Goal: Information Seeking & Learning: Find specific fact

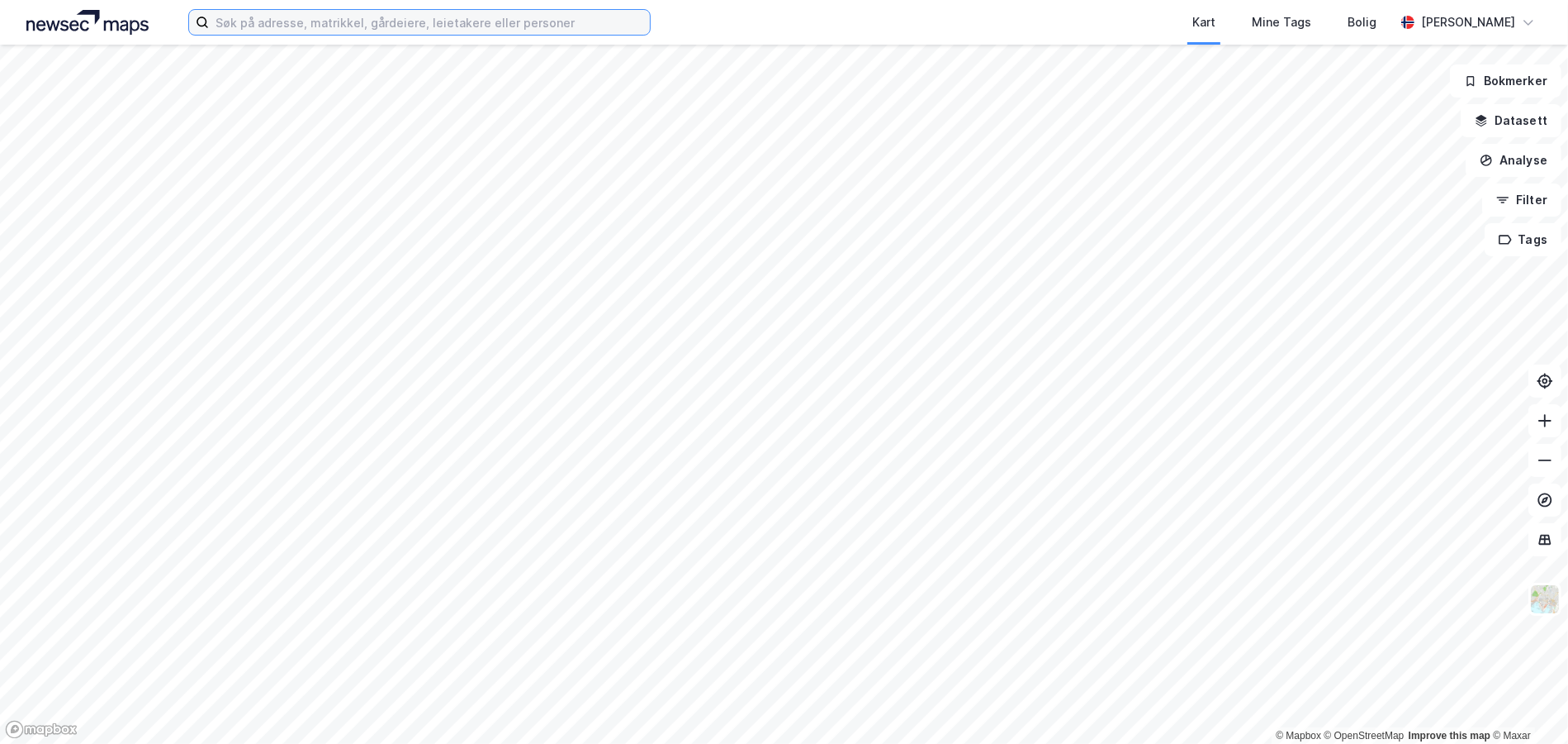
click at [255, 15] on input at bounding box center [429, 22] width 441 height 25
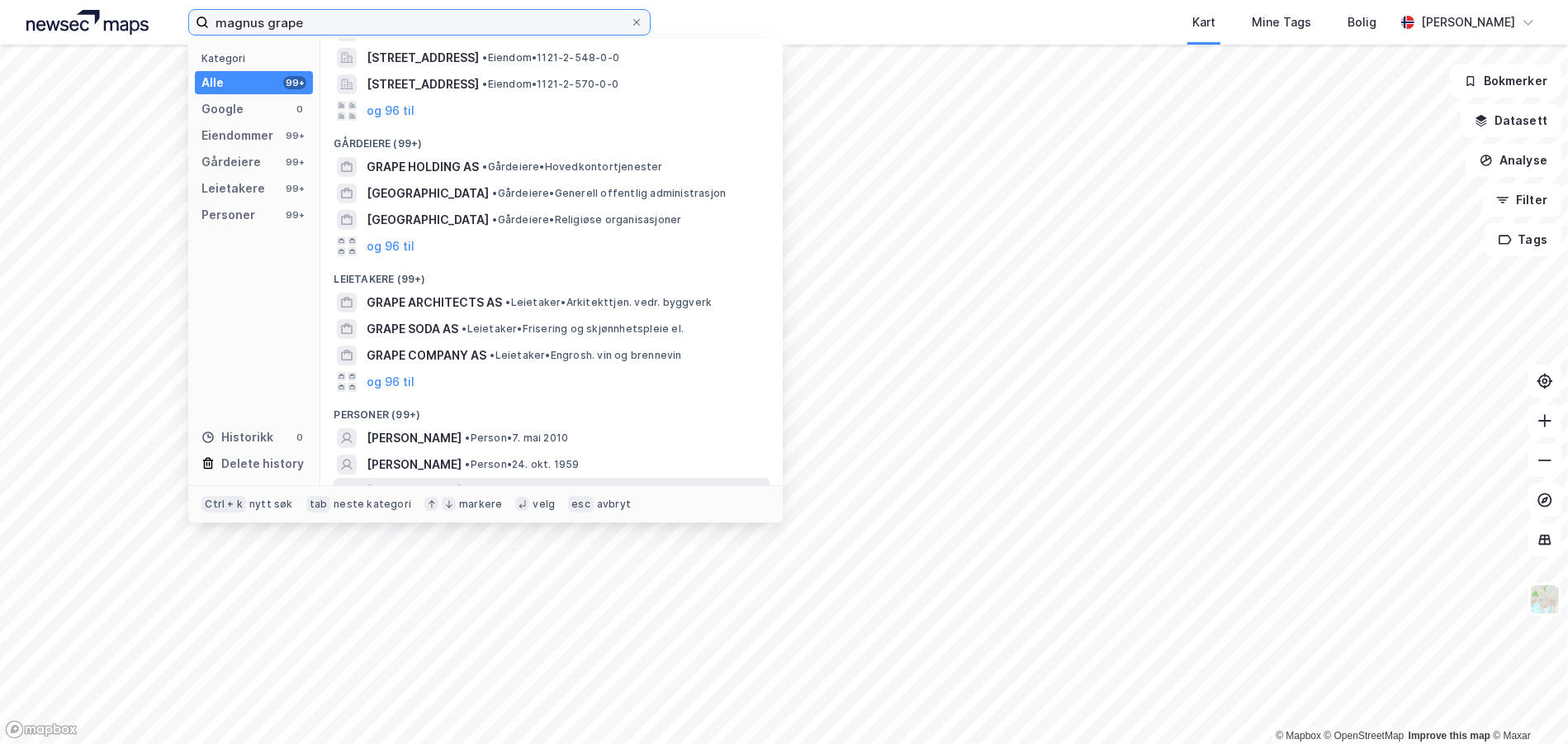
scroll to position [94, 0]
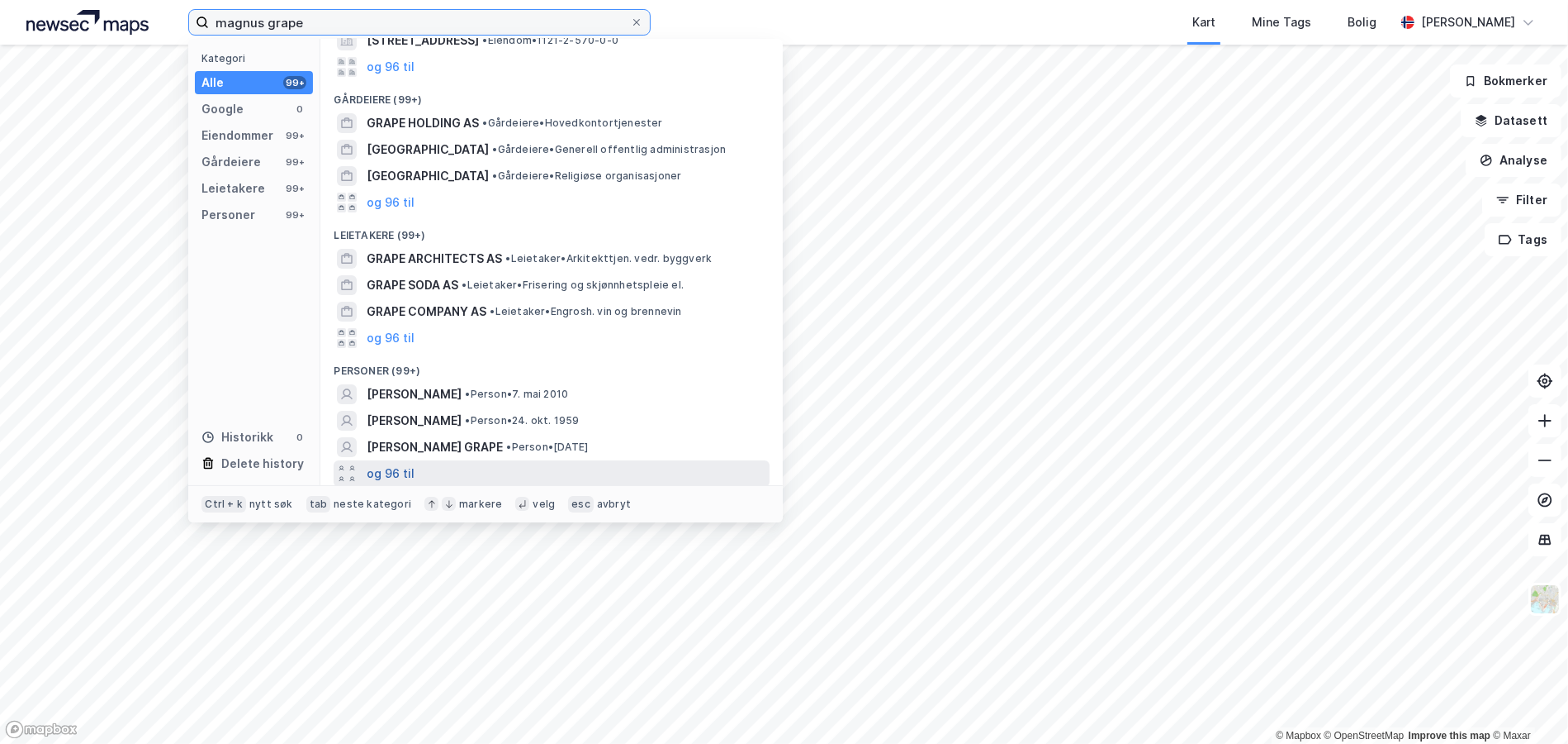
type input "magnus grape"
click at [409, 464] on button "og 96 til" at bounding box center [390, 473] width 48 height 20
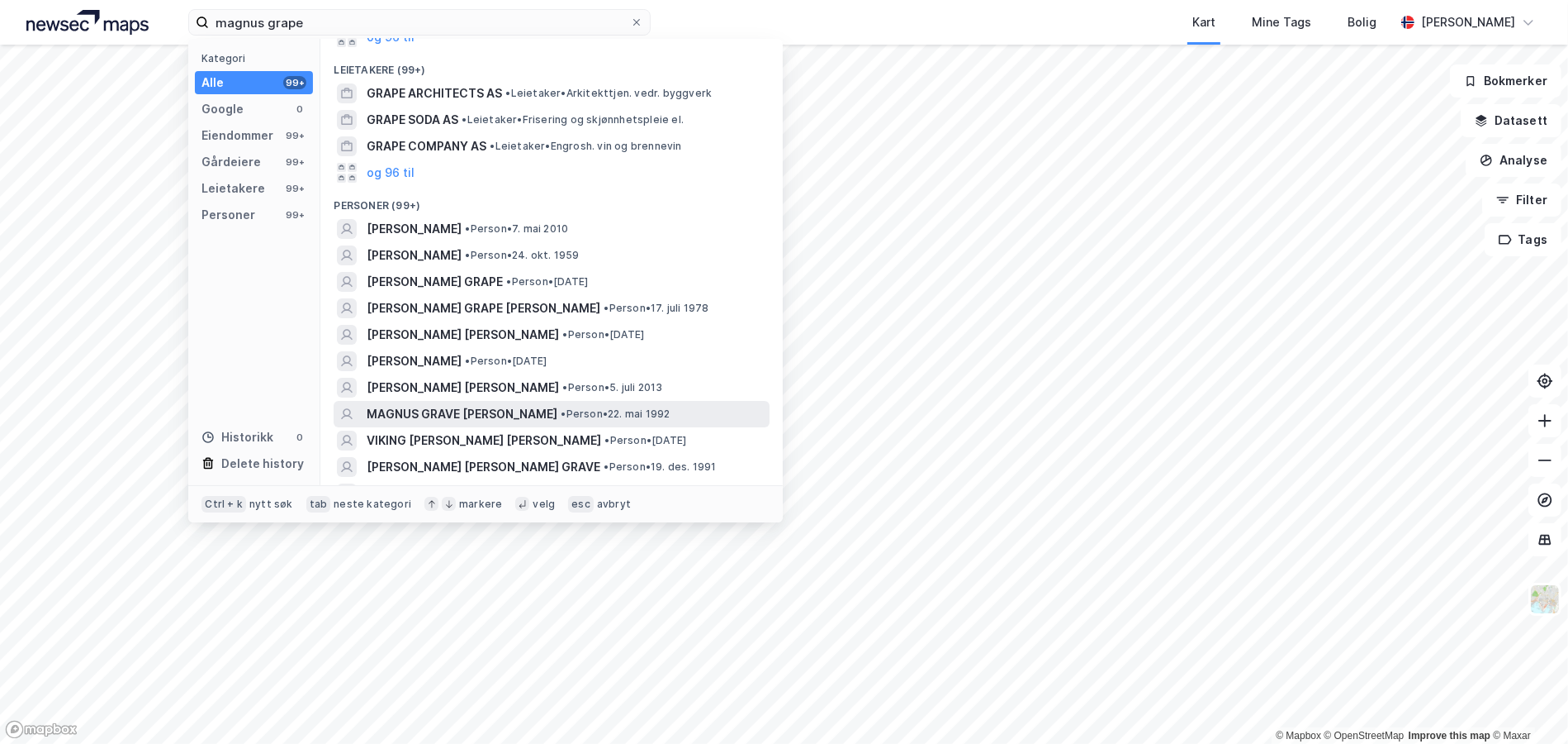
scroll to position [177, 0]
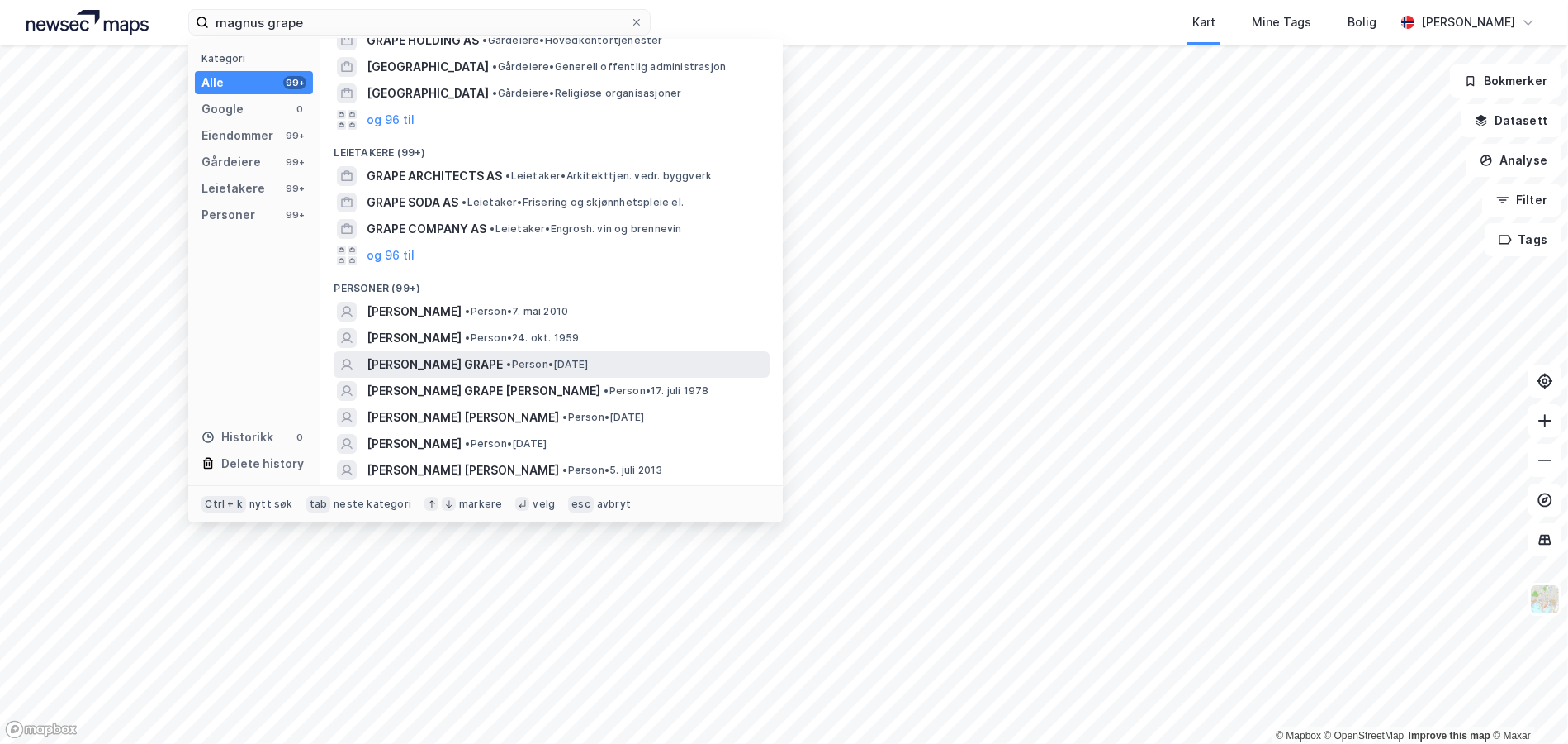
click at [519, 355] on div "[PERSON_NAME] GRAPE • Person • [DATE]" at bounding box center [566, 365] width 399 height 20
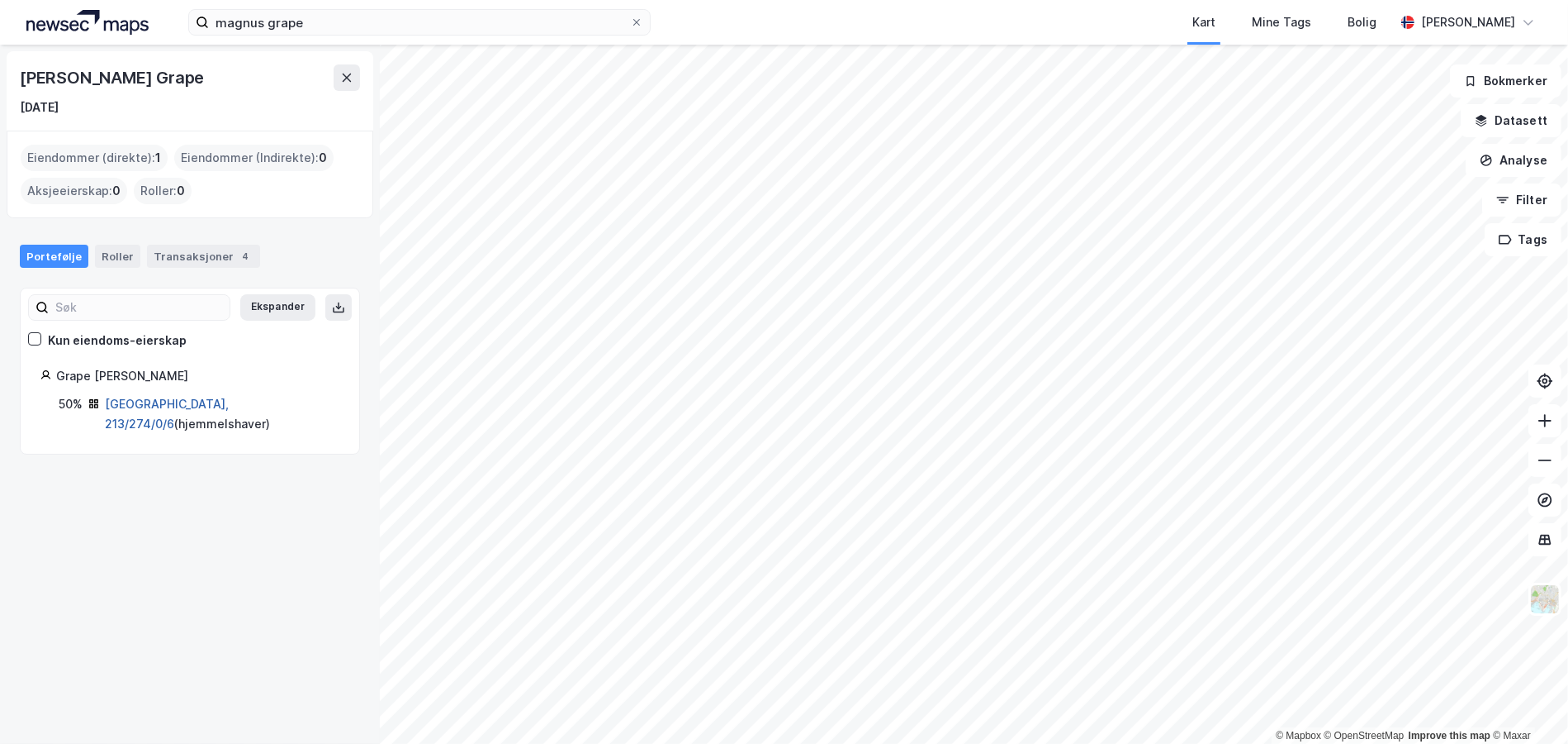
click at [132, 401] on link "[GEOGRAPHIC_DATA], 213/274/0/6" at bounding box center [167, 413] width 124 height 34
